Goal: Find specific page/section

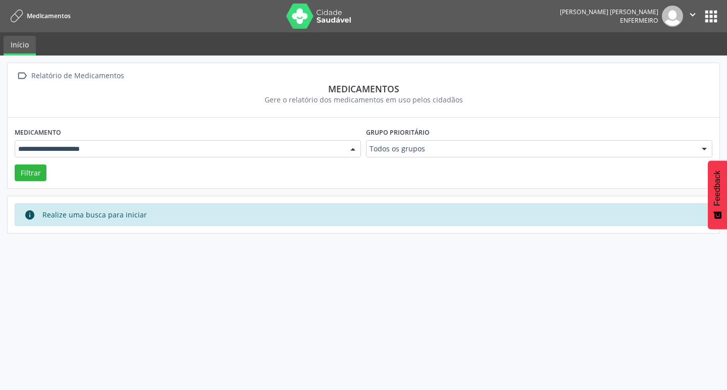
click at [353, 145] on div at bounding box center [352, 149] width 15 height 17
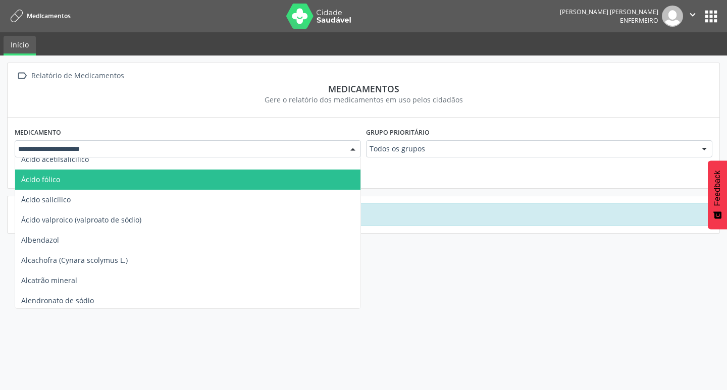
scroll to position [151, 0]
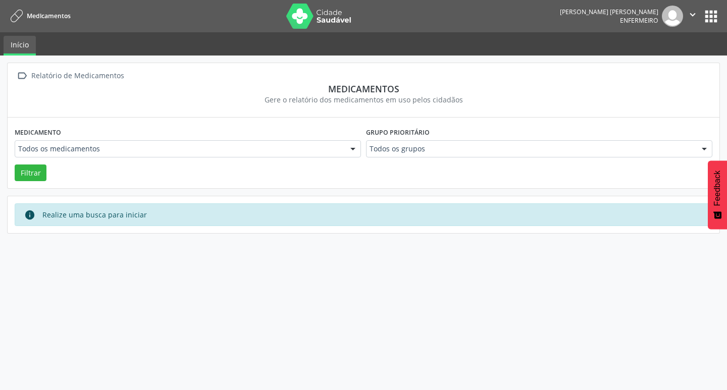
click at [188, 86] on div "Medicamentos" at bounding box center [364, 88] width 698 height 11
click at [715, 17] on button "apps" at bounding box center [711, 17] width 18 height 18
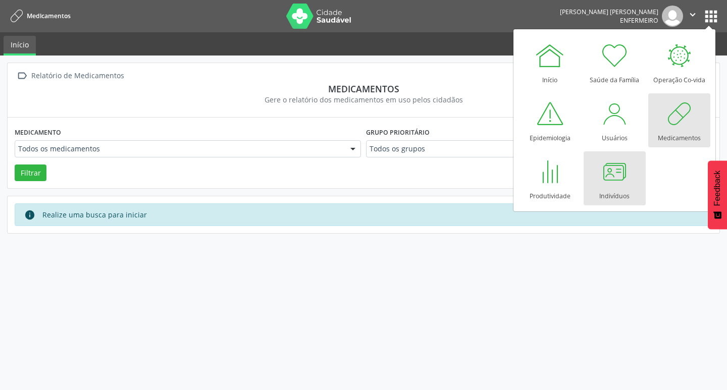
click at [619, 179] on div at bounding box center [614, 171] width 30 height 30
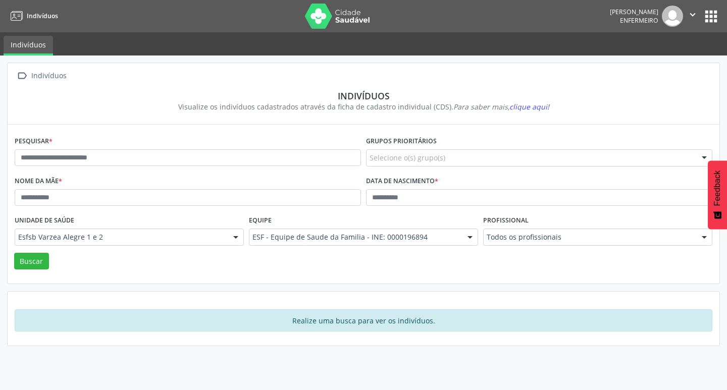
click at [700, 239] on div at bounding box center [704, 237] width 15 height 17
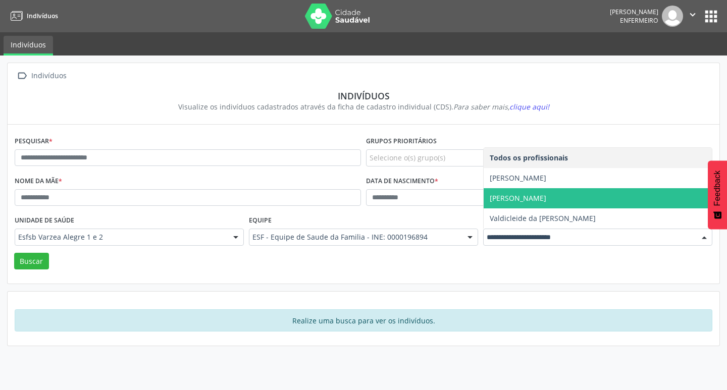
click at [546, 198] on span "[PERSON_NAME]" at bounding box center [518, 198] width 57 height 10
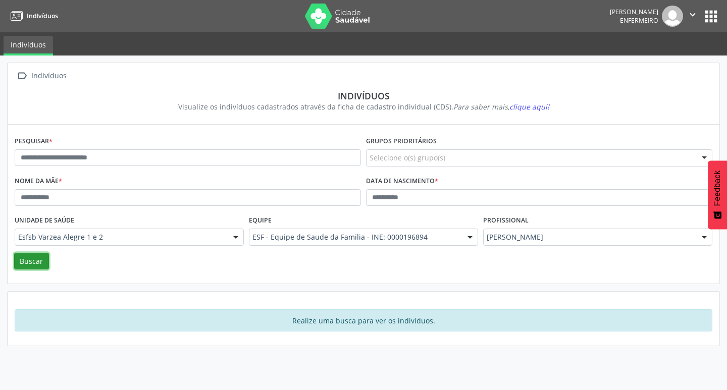
click at [17, 265] on button "Buscar" at bounding box center [31, 261] width 35 height 17
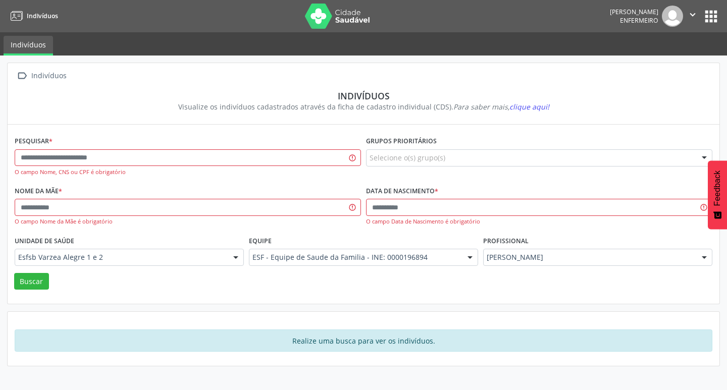
click at [709, 16] on button "apps" at bounding box center [711, 17] width 18 height 18
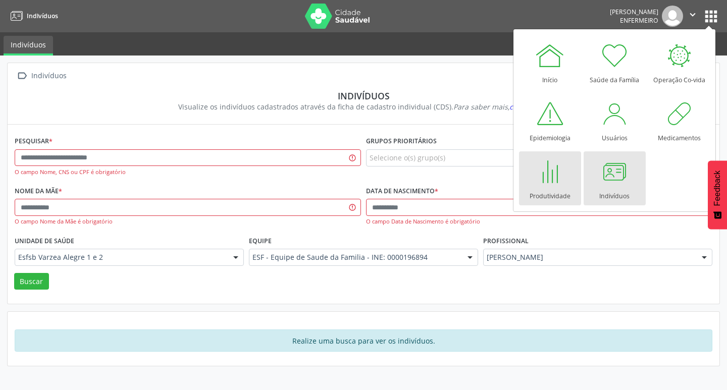
click at [556, 184] on div at bounding box center [550, 171] width 30 height 30
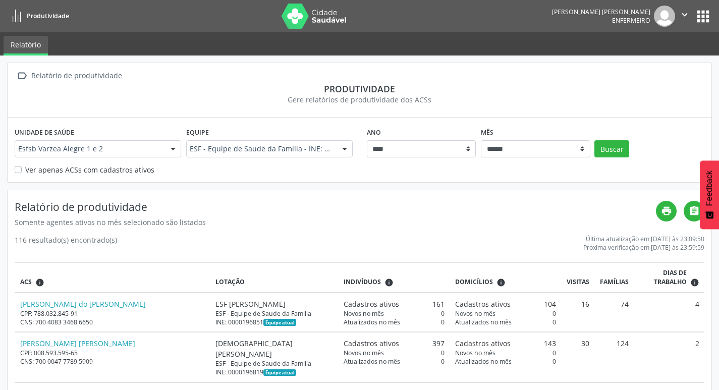
click at [349, 150] on div at bounding box center [344, 149] width 15 height 17
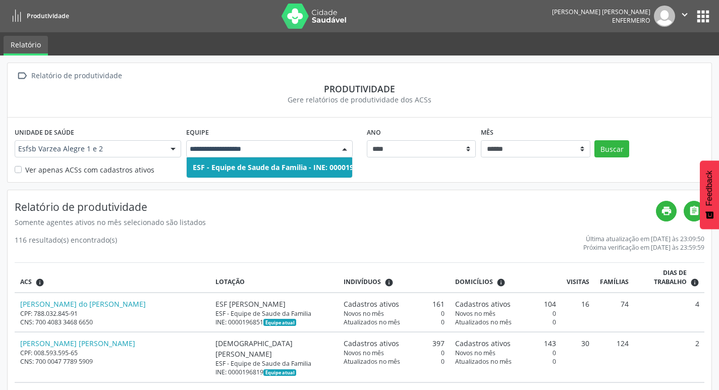
click at [348, 150] on div at bounding box center [344, 149] width 15 height 17
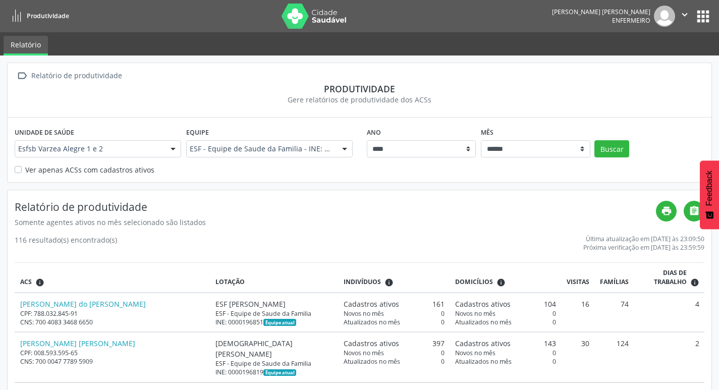
click at [25, 168] on label "Ver apenas ACSs com cadastros ativos" at bounding box center [89, 170] width 129 height 11
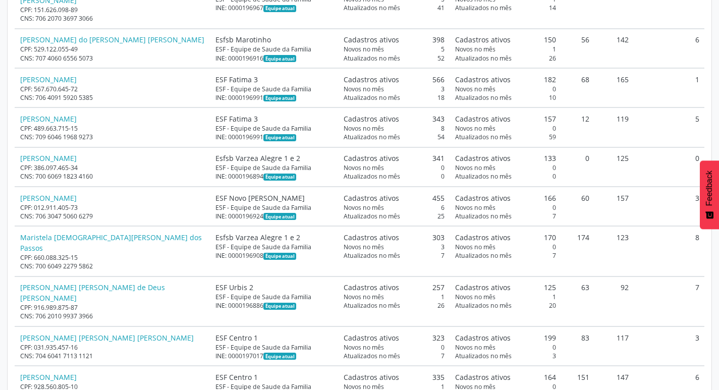
scroll to position [3432, 0]
